Goal: Book appointment/travel/reservation

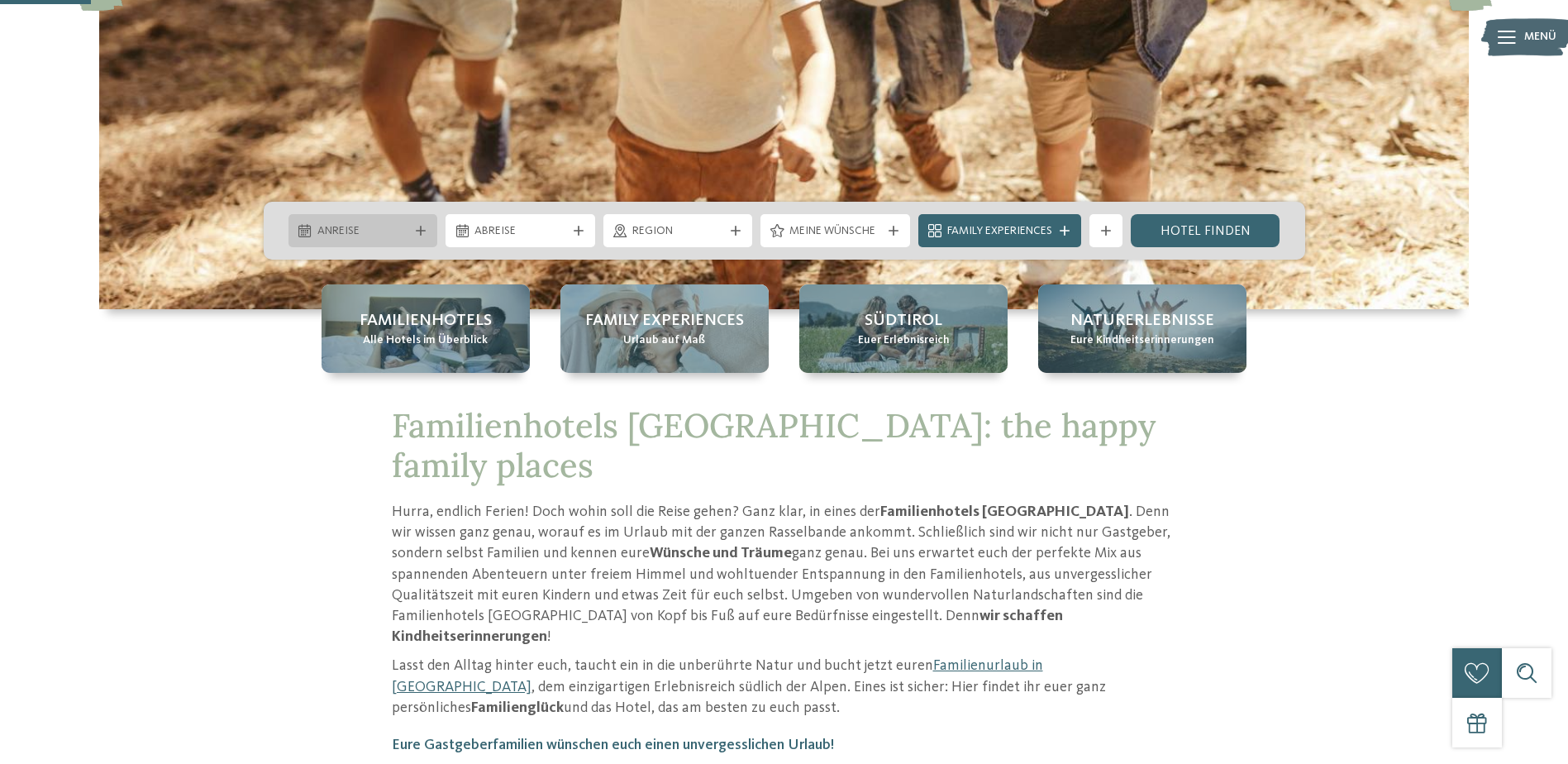
click at [367, 229] on span "Anreise" at bounding box center [363, 231] width 92 height 17
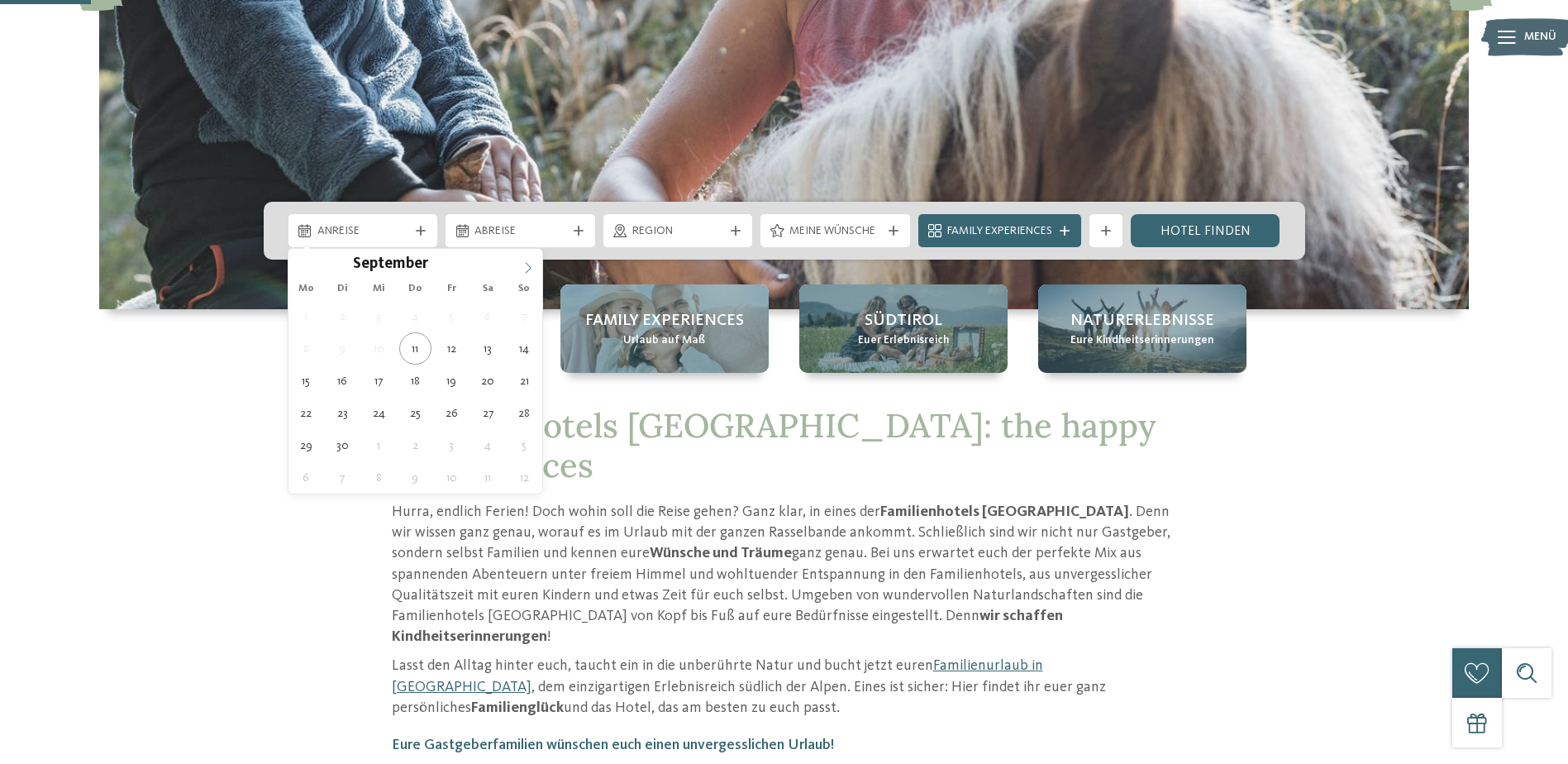
click at [538, 261] on span at bounding box center [528, 263] width 28 height 28
type div "[DATE]"
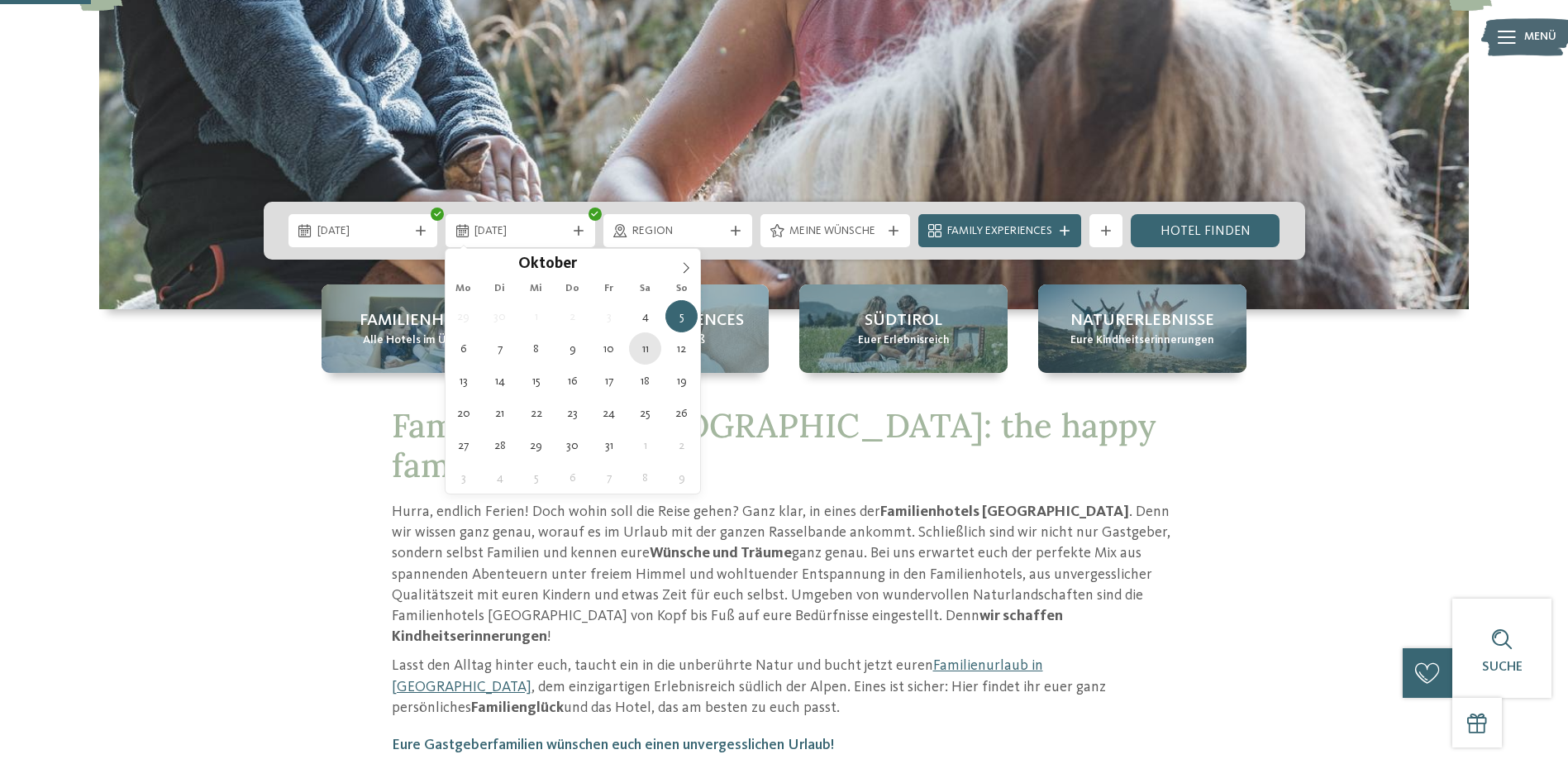
type div "[DATE]"
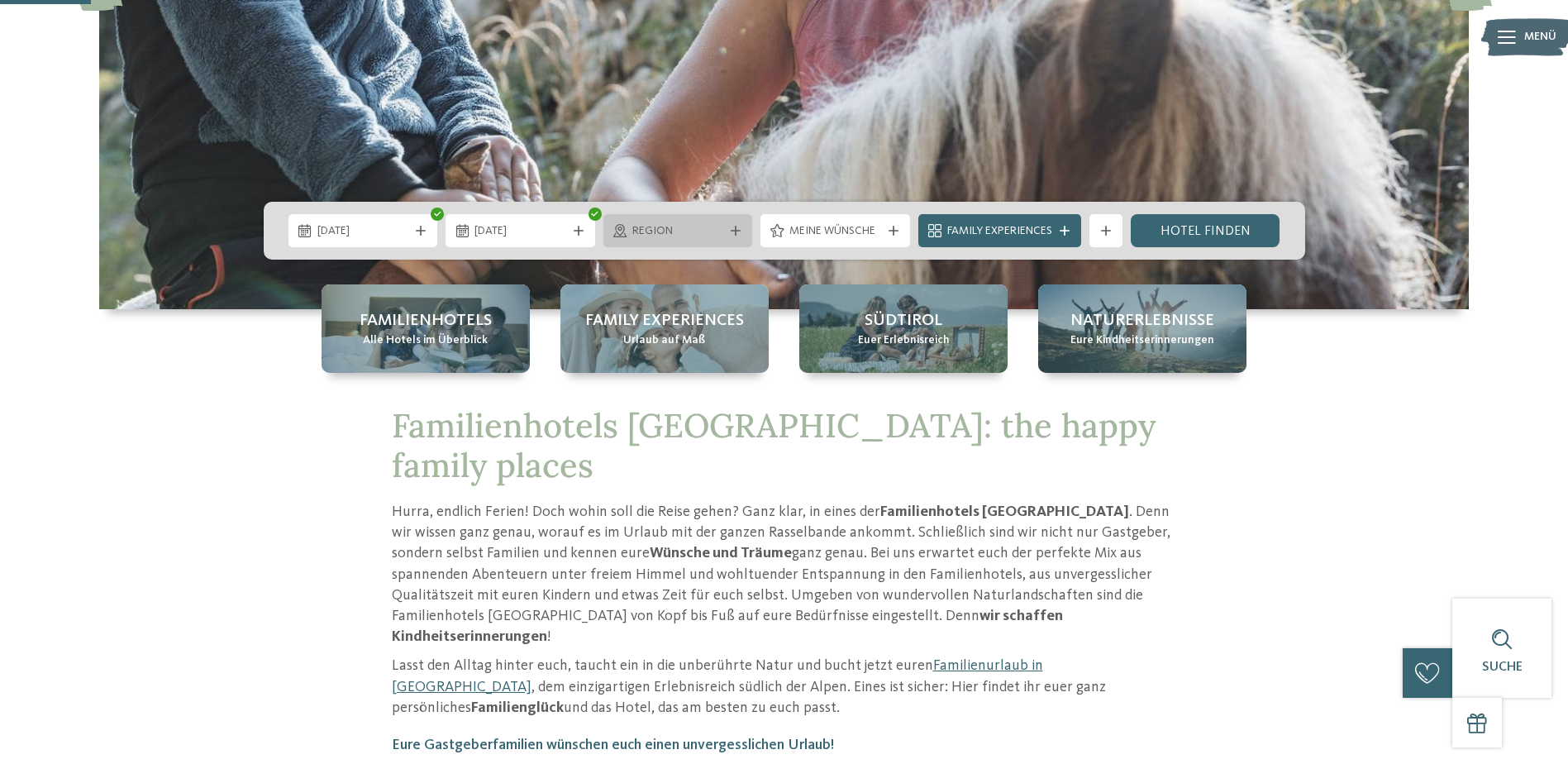
click at [720, 229] on span "Region" at bounding box center [678, 231] width 92 height 17
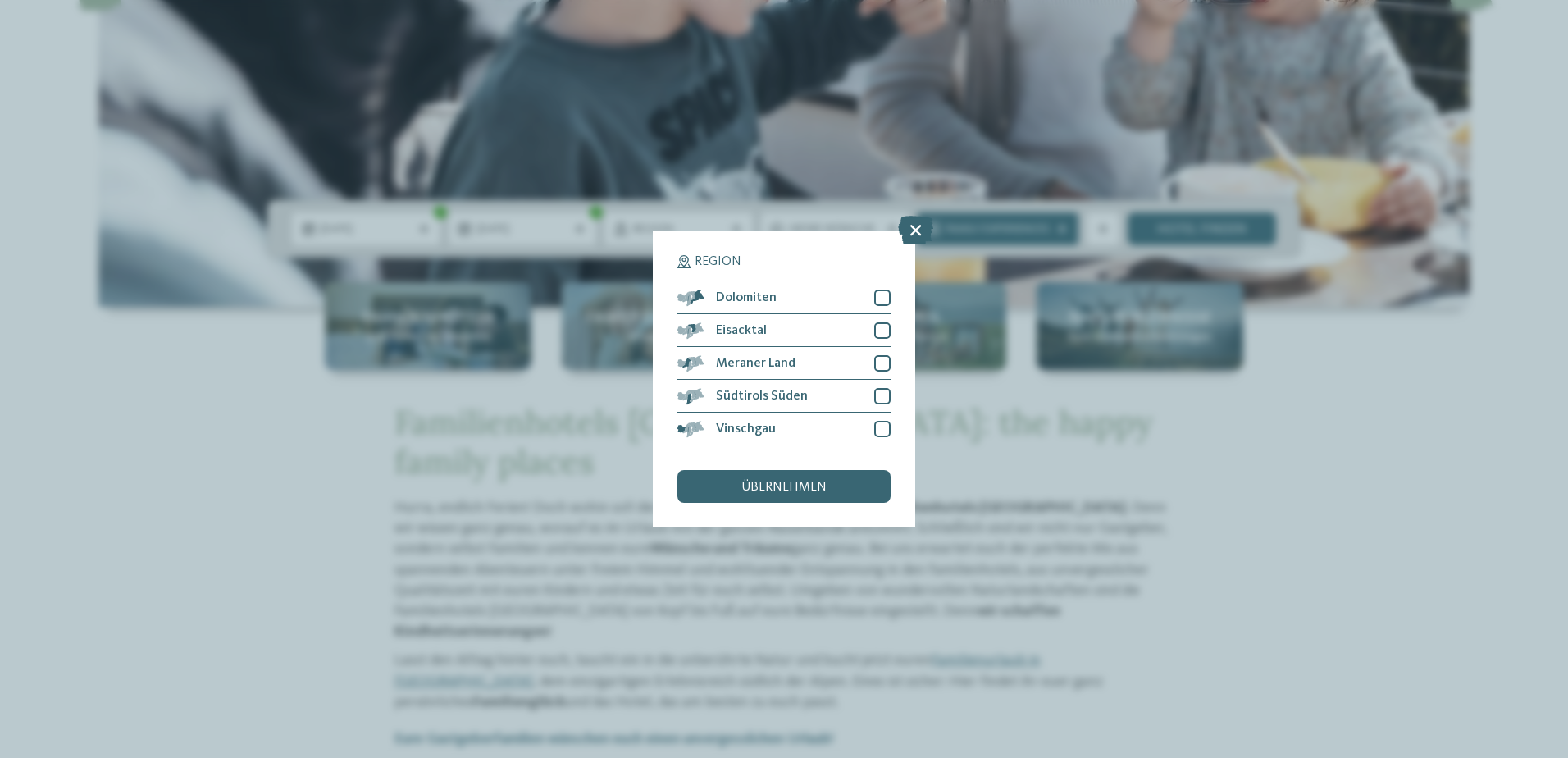
click at [1122, 427] on div "Region Dolomiten" at bounding box center [784, 379] width 1568 height 758
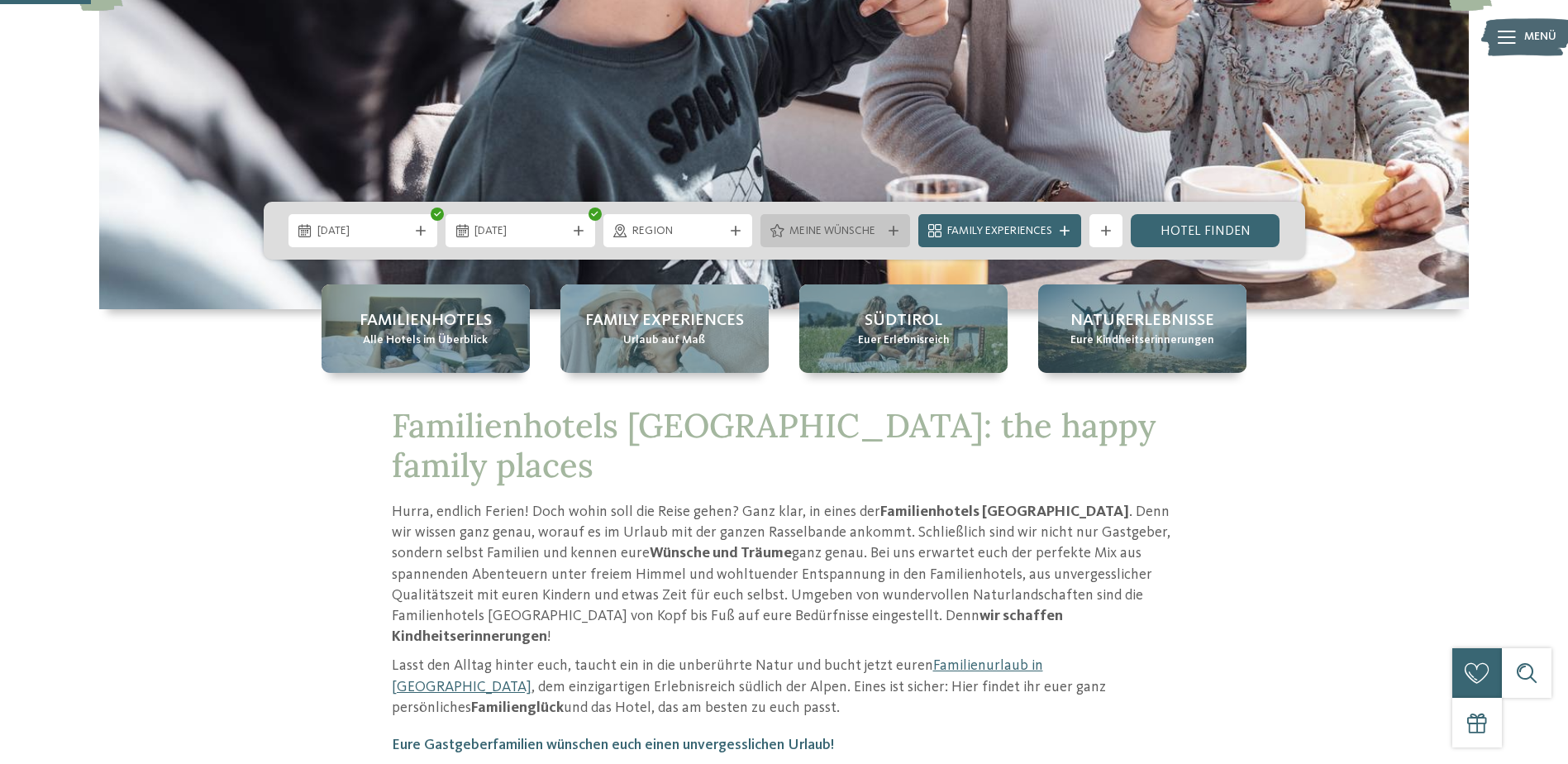
click at [863, 230] on span "Meine Wünsche" at bounding box center [835, 231] width 92 height 17
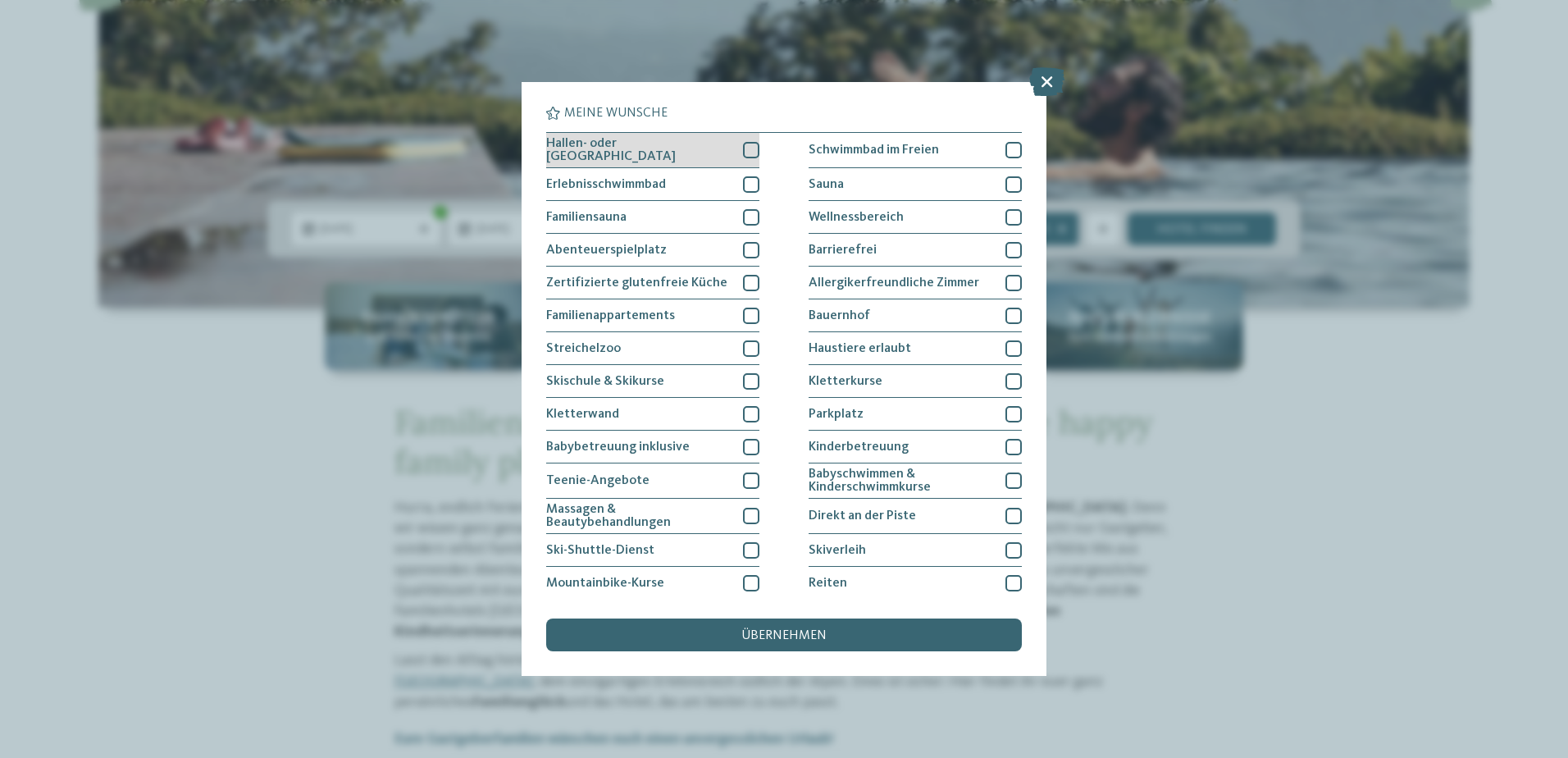
click at [717, 156] on div "Hallen- oder [GEOGRAPHIC_DATA]" at bounding box center [652, 151] width 213 height 35
click at [717, 151] on div "Hallen- oder [GEOGRAPHIC_DATA]" at bounding box center [652, 151] width 213 height 35
click at [714, 176] on div "Erlebnisschwimmbad" at bounding box center [652, 184] width 213 height 33
click at [707, 214] on div "Familiensauna" at bounding box center [652, 217] width 213 height 33
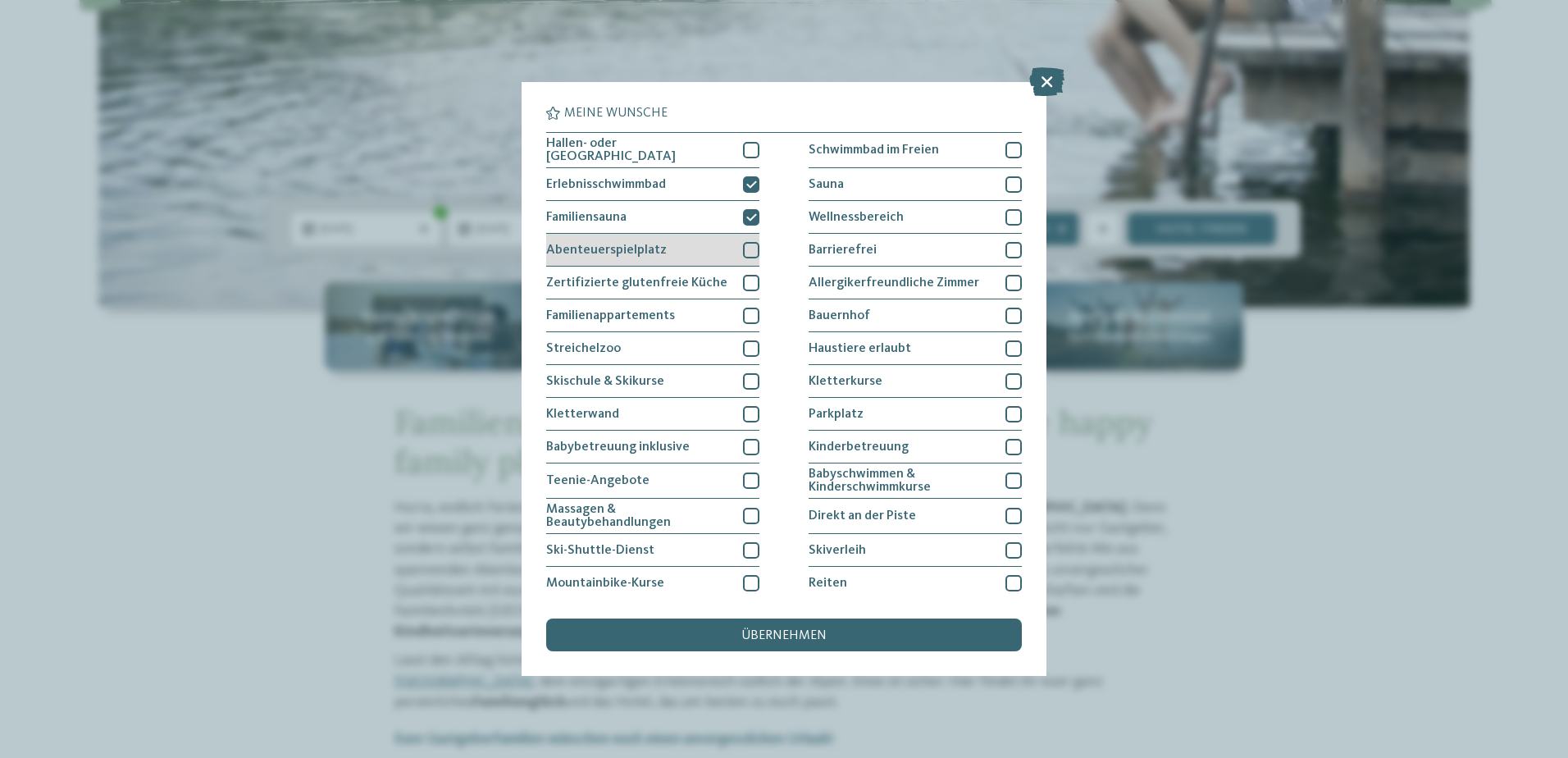
click at [709, 243] on div "Abenteuerspielplatz" at bounding box center [652, 250] width 213 height 33
click at [713, 337] on div "Streichelzoo" at bounding box center [652, 349] width 213 height 33
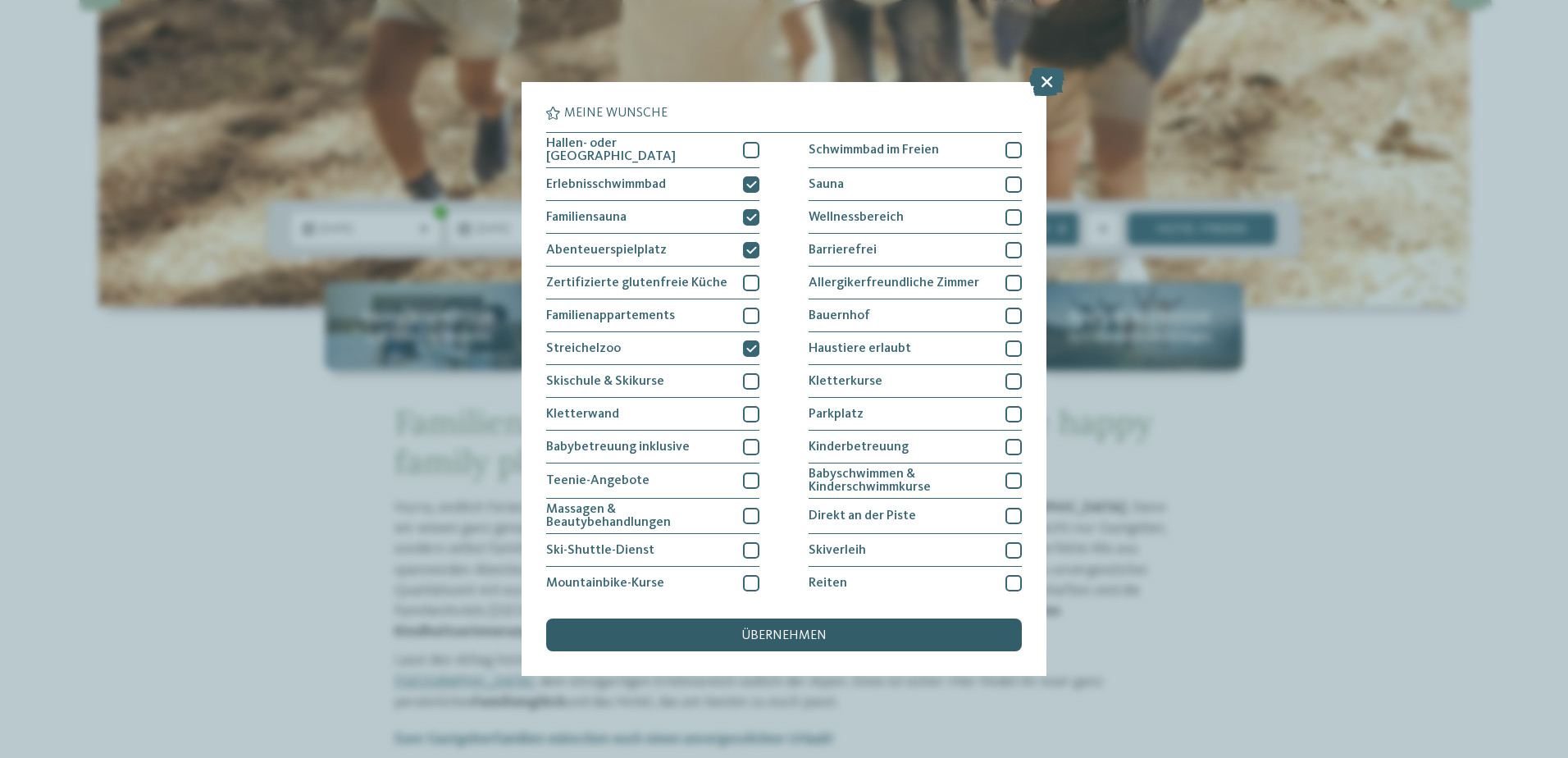
click at [815, 628] on div "übernehmen" at bounding box center [784, 635] width 476 height 33
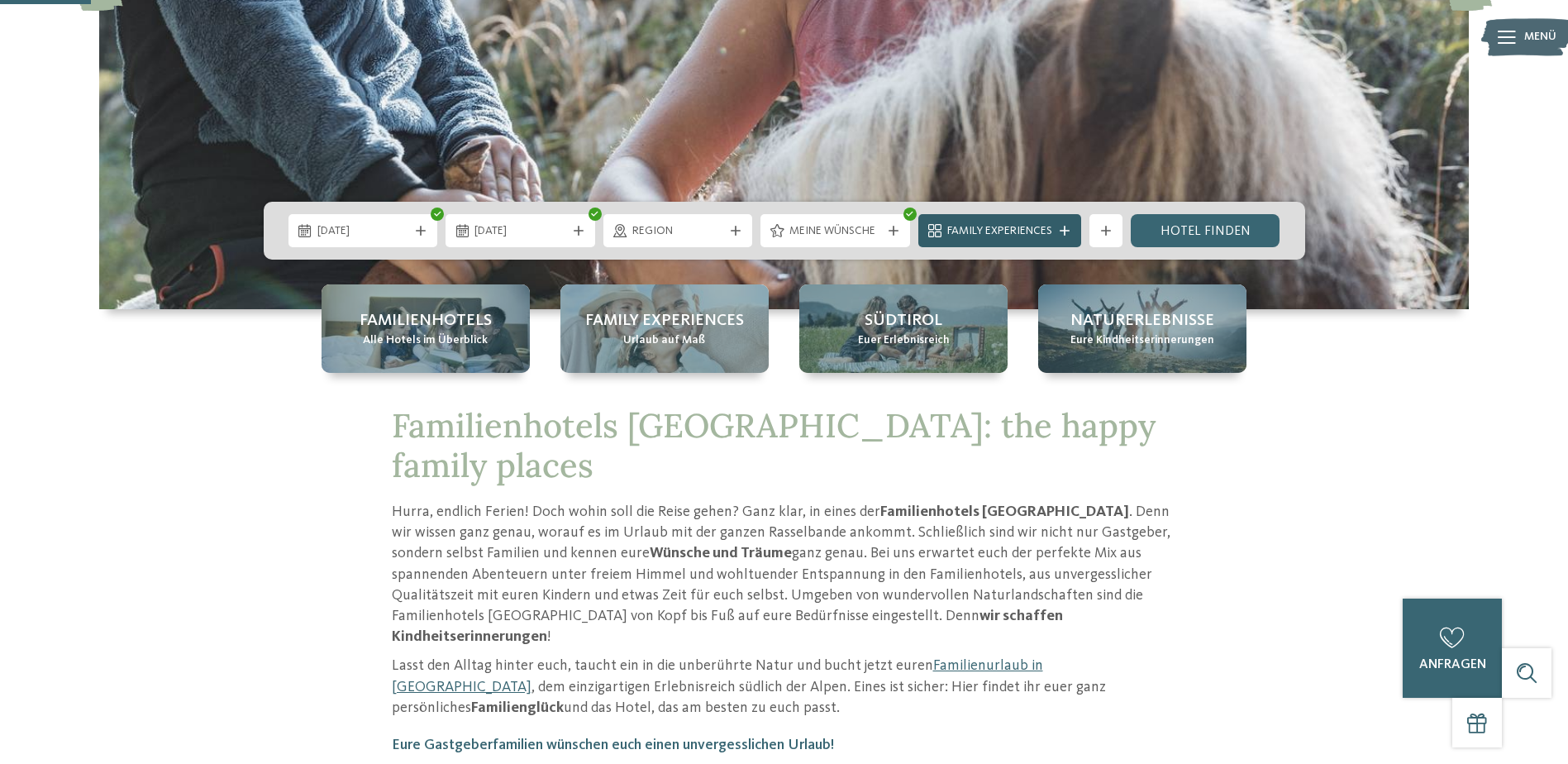
click at [1066, 228] on icon at bounding box center [1064, 230] width 10 height 10
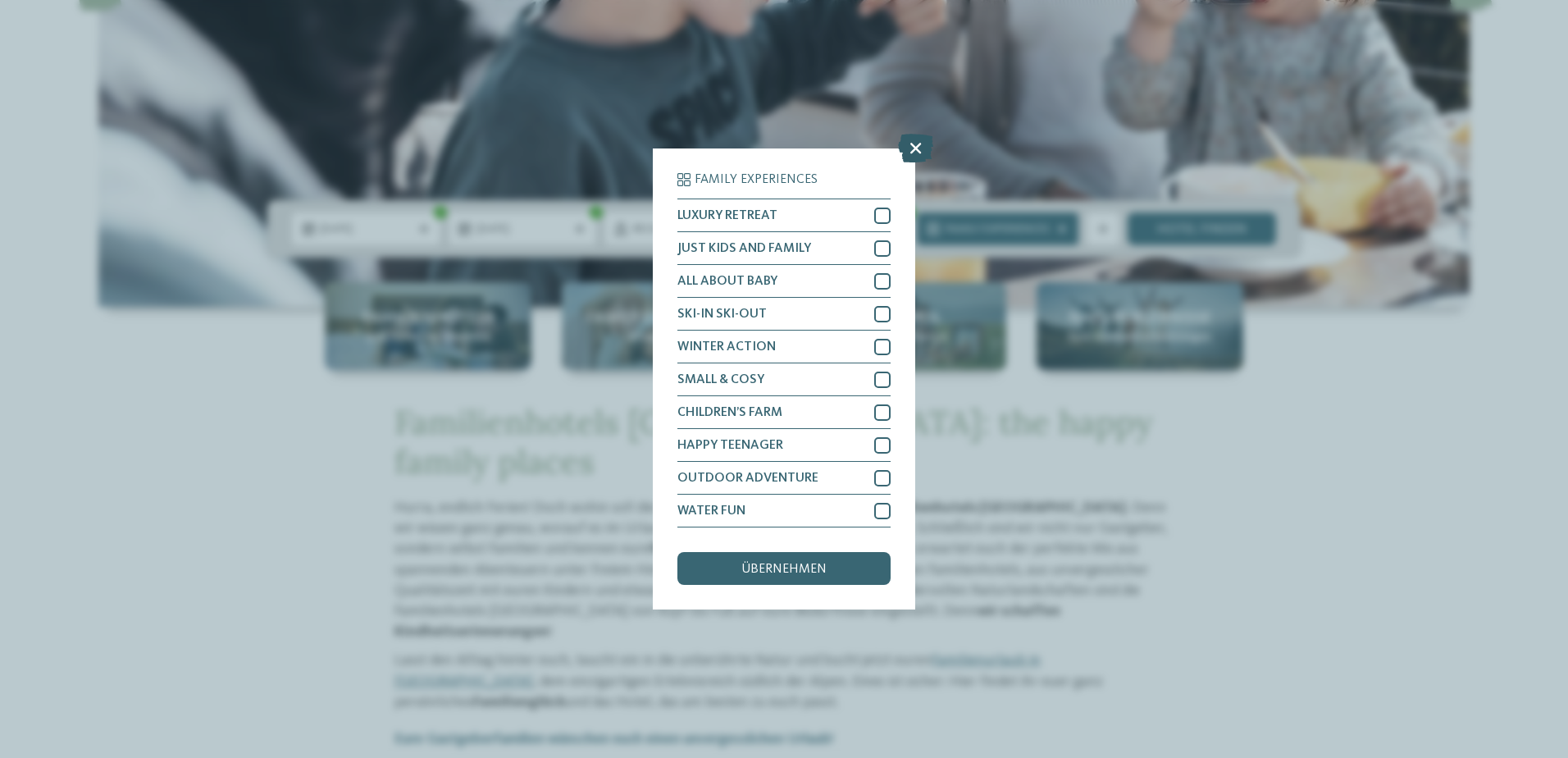
click at [911, 147] on icon at bounding box center [916, 147] width 35 height 29
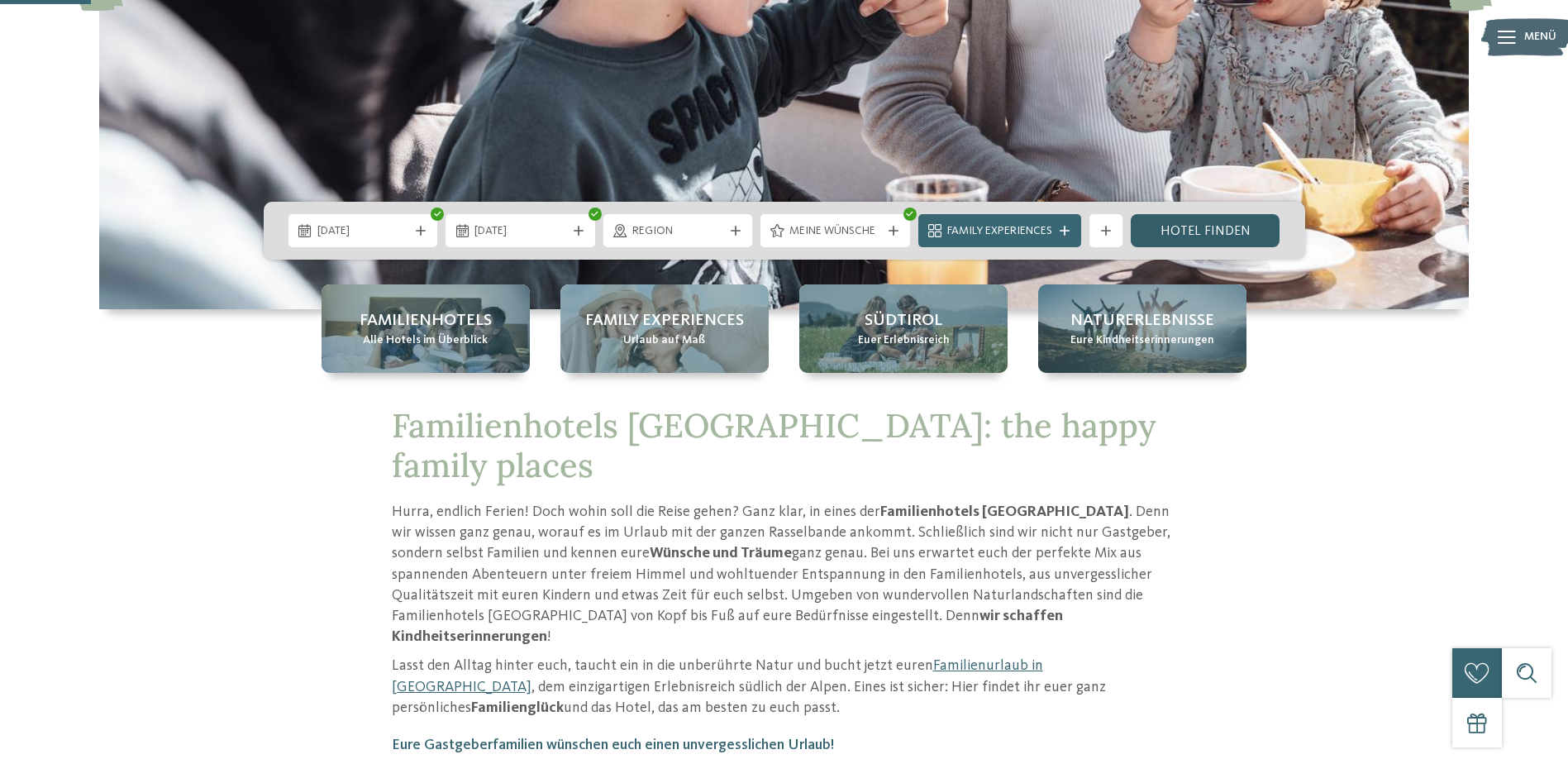
click at [1207, 231] on link "Hotel finden" at bounding box center [1205, 230] width 150 height 33
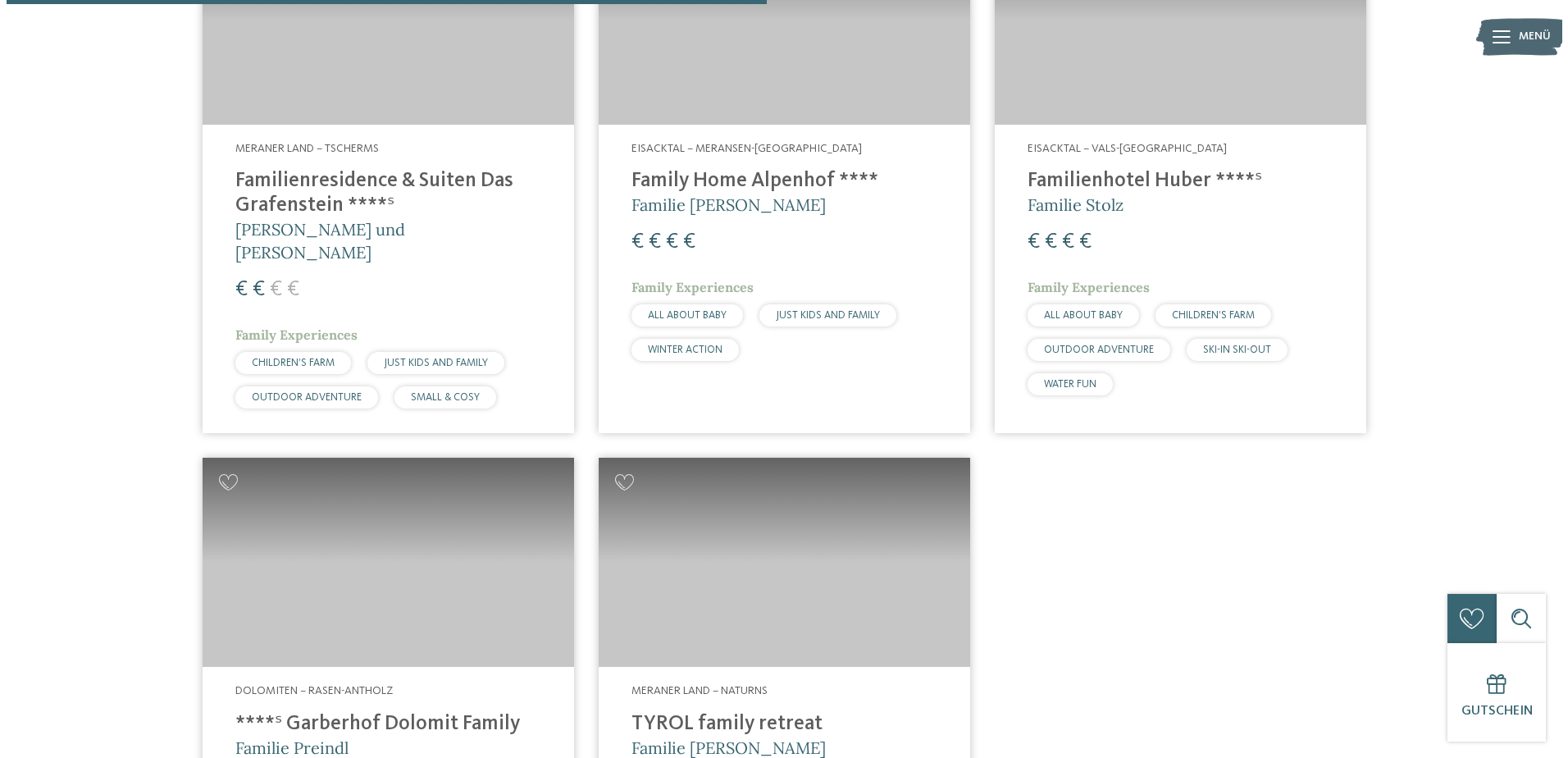
scroll to position [1604, 0]
